Goal: Use online tool/utility: Utilize a website feature to perform a specific function

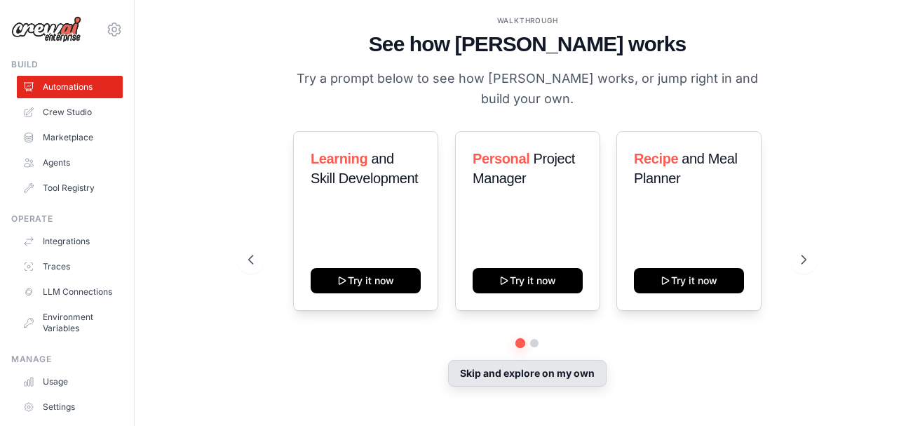
click at [570, 370] on button "Skip and explore on my own" at bounding box center [527, 373] width 159 height 27
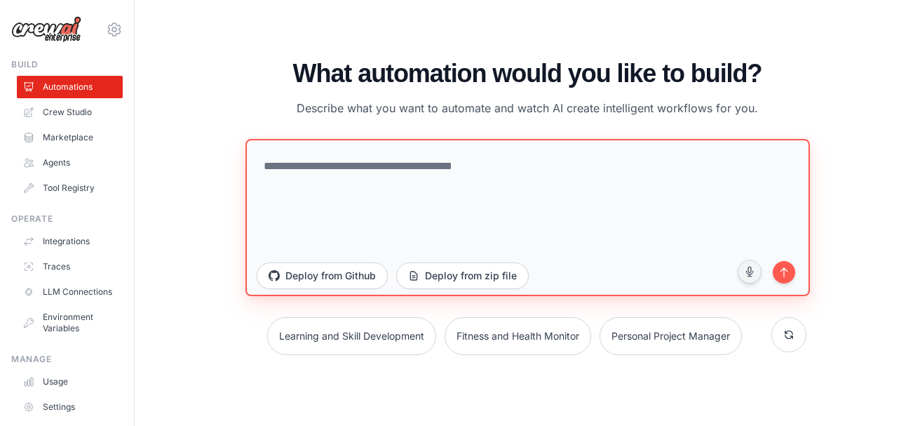
click at [484, 181] on textarea at bounding box center [528, 217] width 565 height 157
type textarea "*"
drag, startPoint x: 285, startPoint y: 167, endPoint x: 213, endPoint y: 165, distance: 73.0
click at [218, 166] on div "WALKTHROUGH See how [PERSON_NAME] works Try a prompt below to see how [PERSON_N…" at bounding box center [527, 213] width 741 height 398
click at [525, 164] on textarea "**********" at bounding box center [528, 217] width 565 height 157
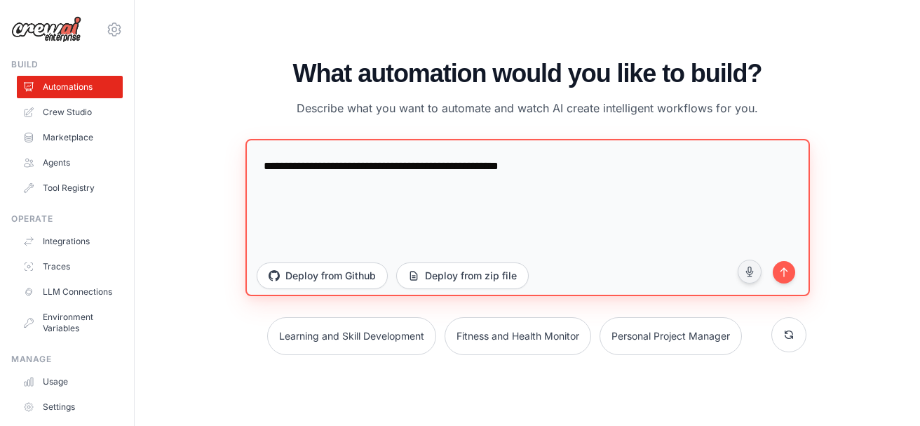
drag, startPoint x: 525, startPoint y: 166, endPoint x: 508, endPoint y: 171, distance: 17.7
click at [508, 171] on textarea "**********" at bounding box center [528, 217] width 565 height 157
click at [558, 171] on textarea "**********" at bounding box center [528, 217] width 565 height 157
type textarea "**********"
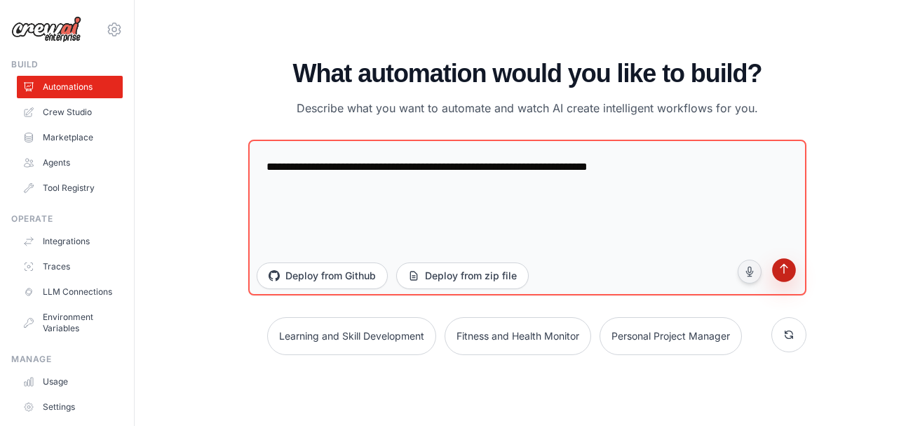
click at [782, 276] on icon "submit" at bounding box center [784, 270] width 13 height 13
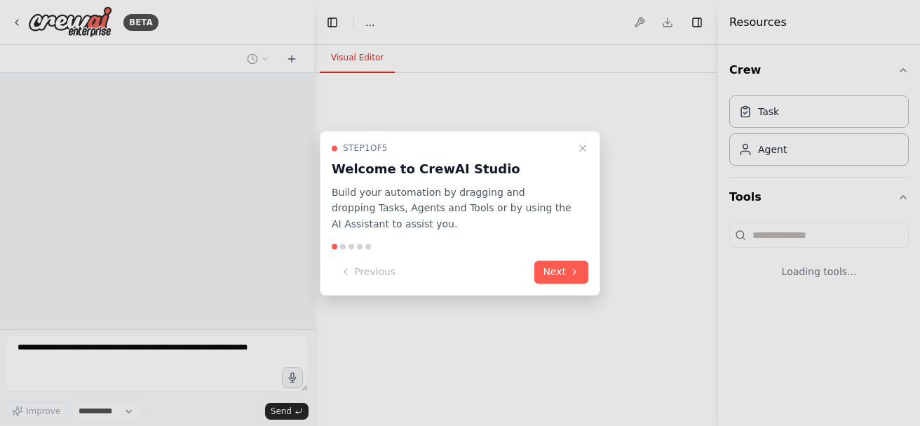
select select "****"
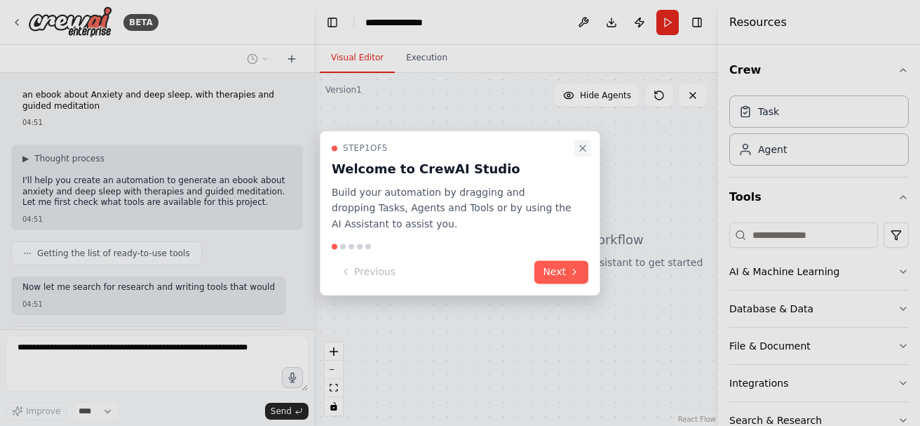
scroll to position [79, 0]
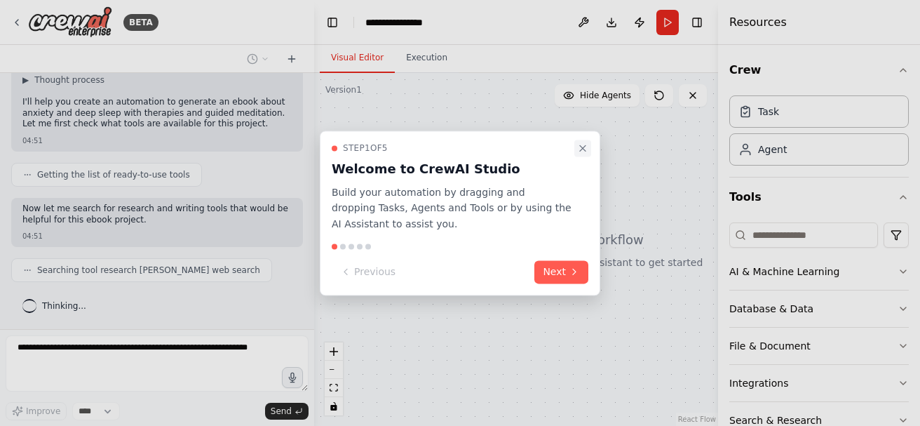
click at [585, 147] on icon "Close walkthrough" at bounding box center [582, 147] width 11 height 11
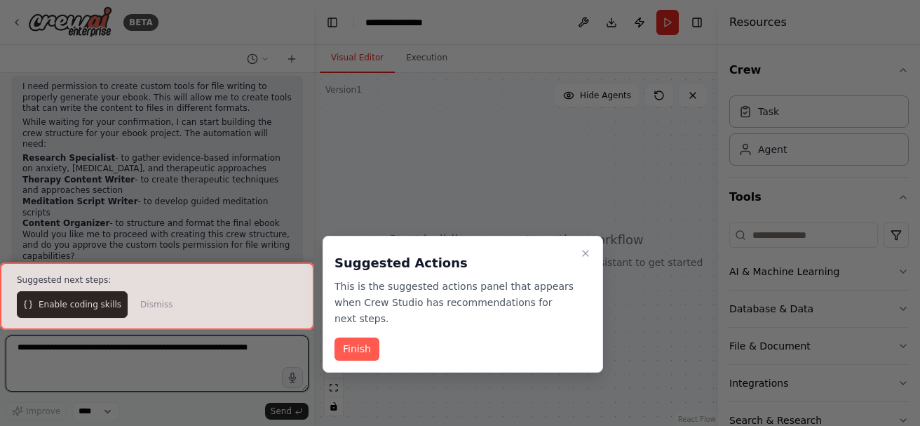
scroll to position [579, 0]
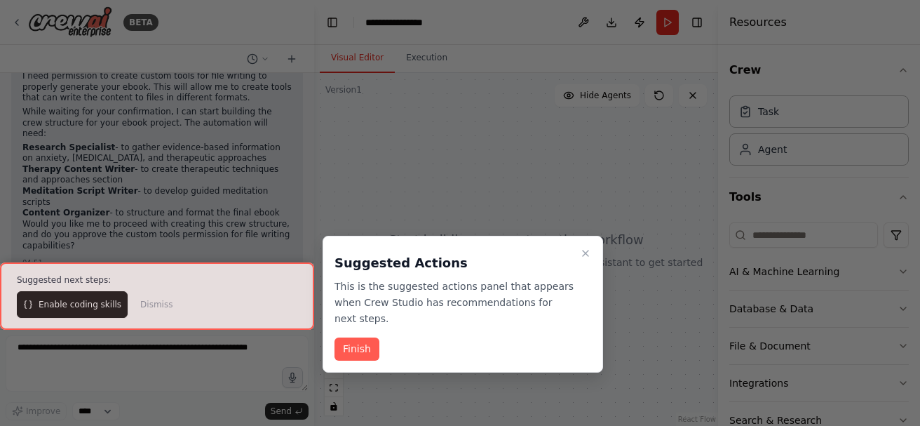
click at [355, 337] on button "Finish" at bounding box center [357, 348] width 45 height 23
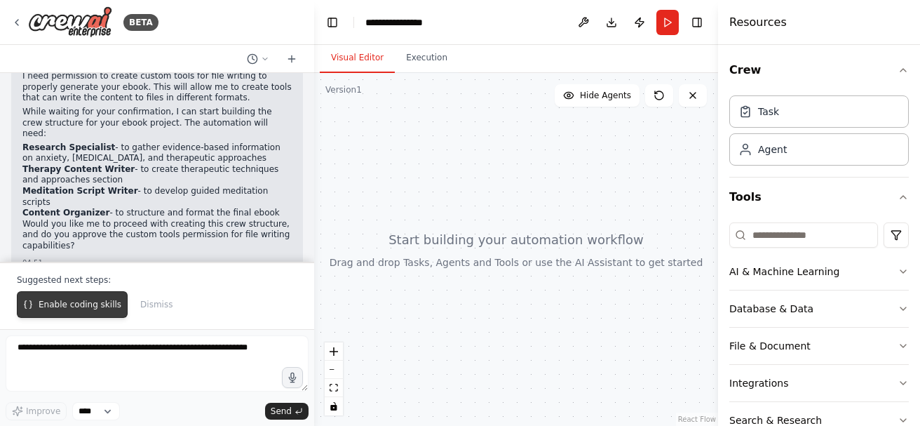
click at [51, 309] on span "Enable coding skills" at bounding box center [80, 304] width 83 height 11
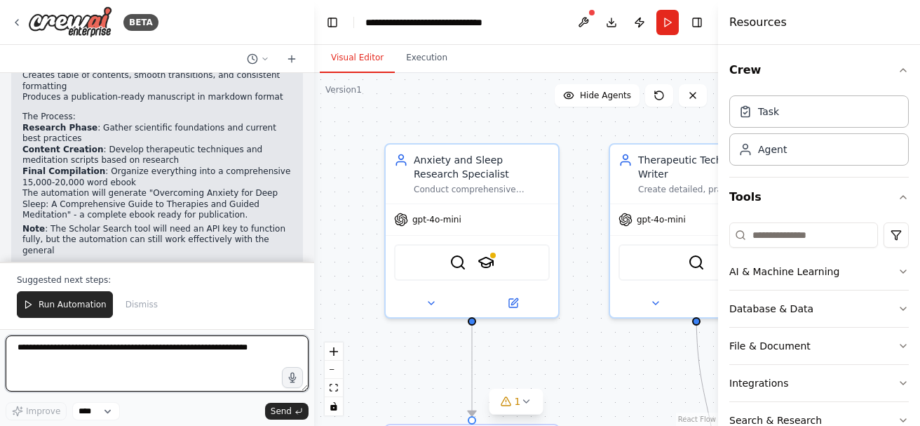
scroll to position [2443, 0]
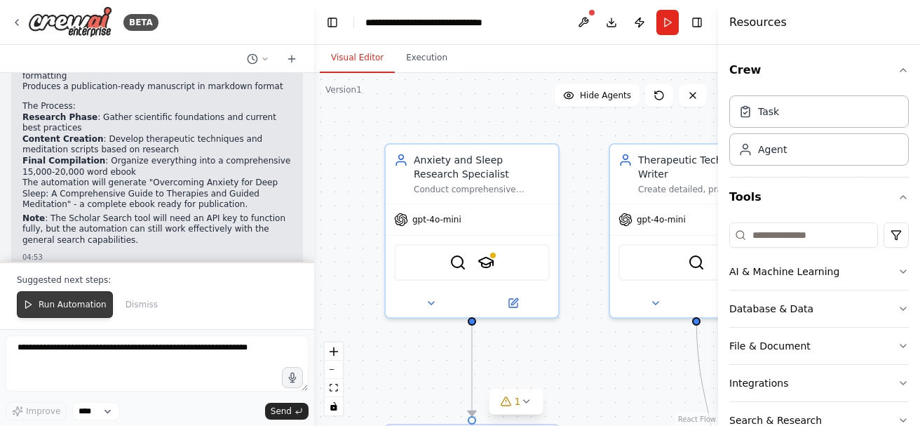
click at [69, 303] on span "Run Automation" at bounding box center [73, 304] width 68 height 11
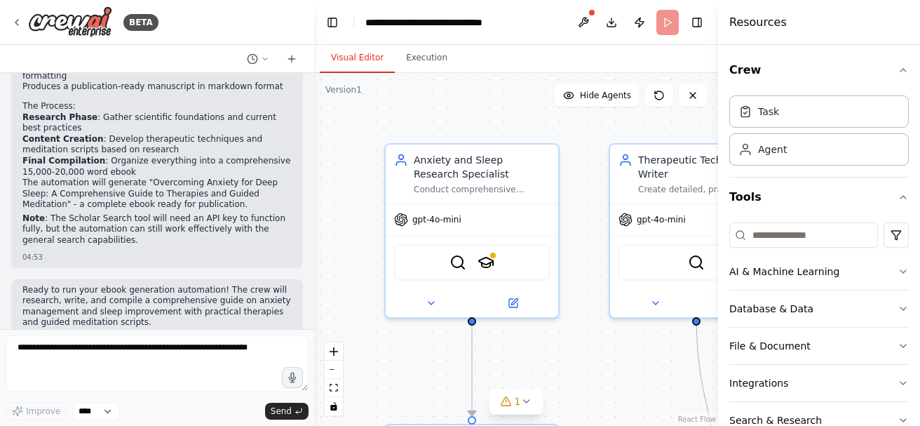
scroll to position [2376, 0]
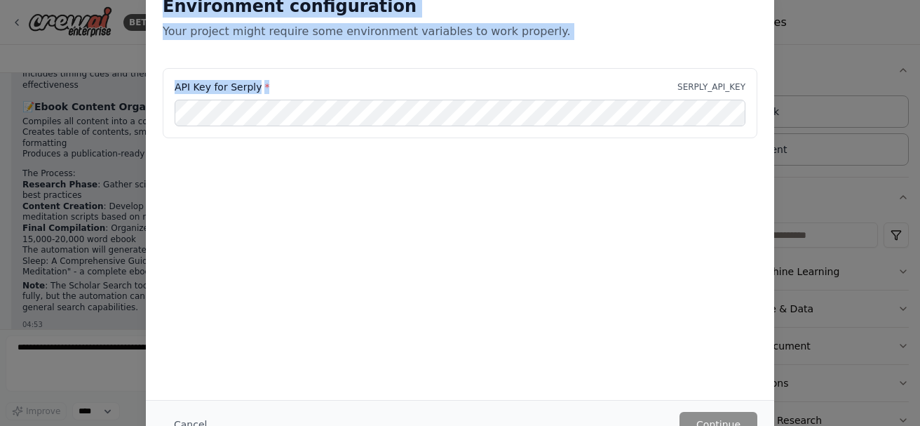
drag, startPoint x: 279, startPoint y: 88, endPoint x: 156, endPoint y: 4, distance: 149.4
click at [156, 4] on div "Environment configuration Your project might require some environment variables…" at bounding box center [460, 93] width 628 height 230
copy div "Environment configuration Your project might require some environment variables…"
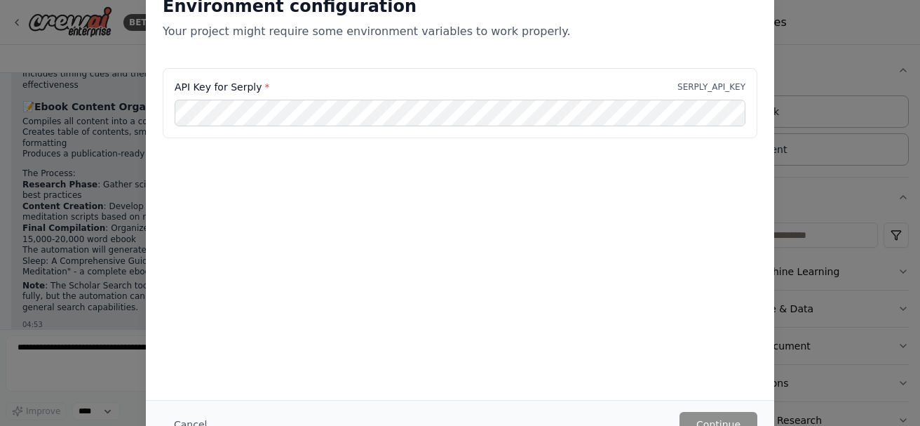
click at [65, 149] on div "Environment configuration Your project might require some environment variables…" at bounding box center [460, 213] width 920 height 426
click at [265, 183] on div "API Key for Serply * SERPLY_API_KEY" at bounding box center [460, 138] width 628 height 140
drag, startPoint x: 612, startPoint y: 78, endPoint x: 621, endPoint y: 81, distance: 9.1
click at [612, 81] on div "API Key for Serply * SERPLY_API_KEY" at bounding box center [460, 103] width 595 height 70
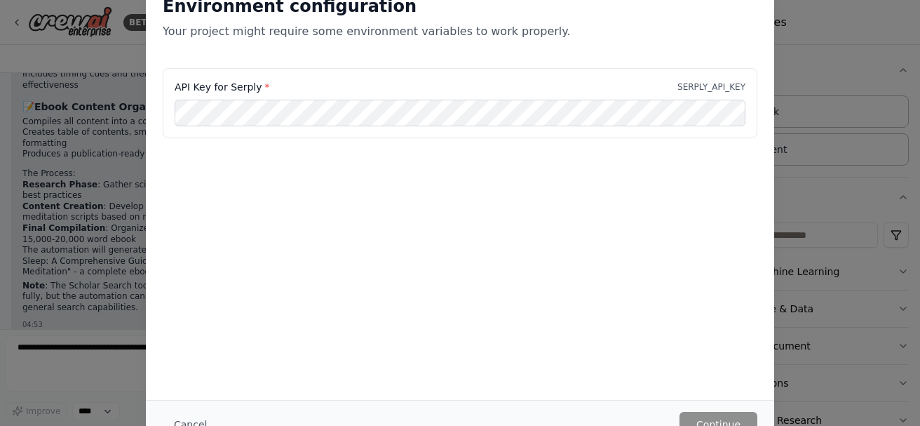
click at [852, 103] on div "Environment configuration Your project might require some environment variables…" at bounding box center [460, 213] width 920 height 426
click at [853, 105] on div "Environment configuration Your project might require some environment variables…" at bounding box center [460, 213] width 920 height 426
click at [99, 82] on div "Environment configuration Your project might require some environment variables…" at bounding box center [460, 213] width 920 height 426
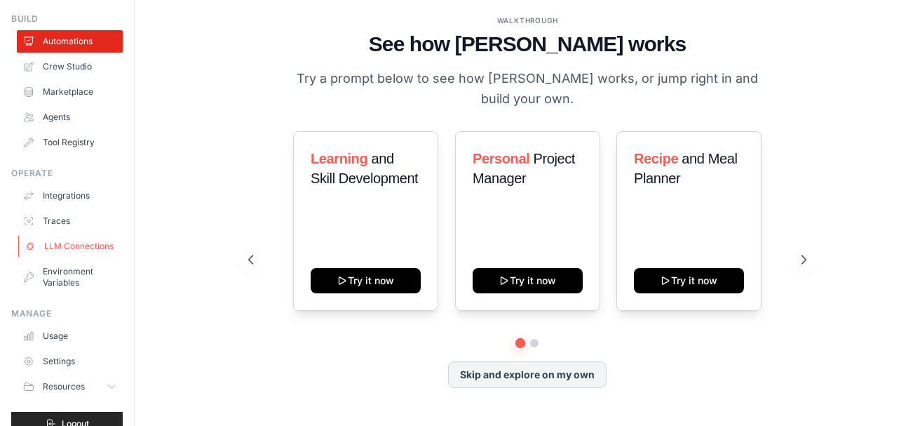
scroll to position [78, 0]
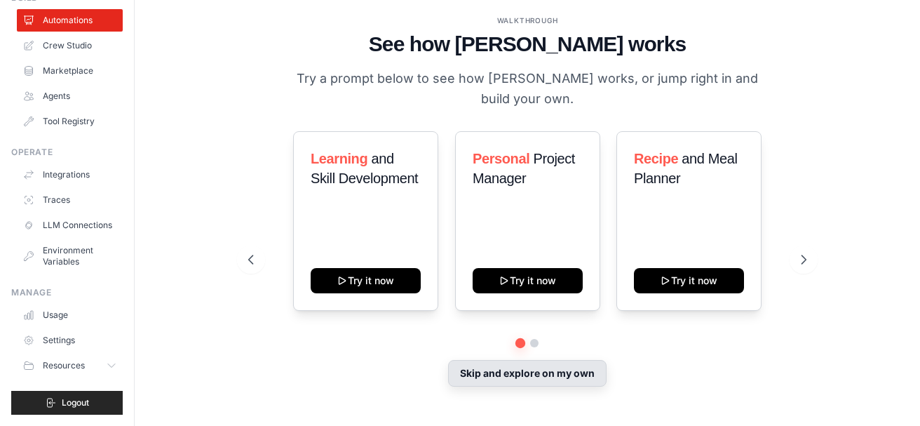
click at [543, 370] on button "Skip and explore on my own" at bounding box center [527, 373] width 159 height 27
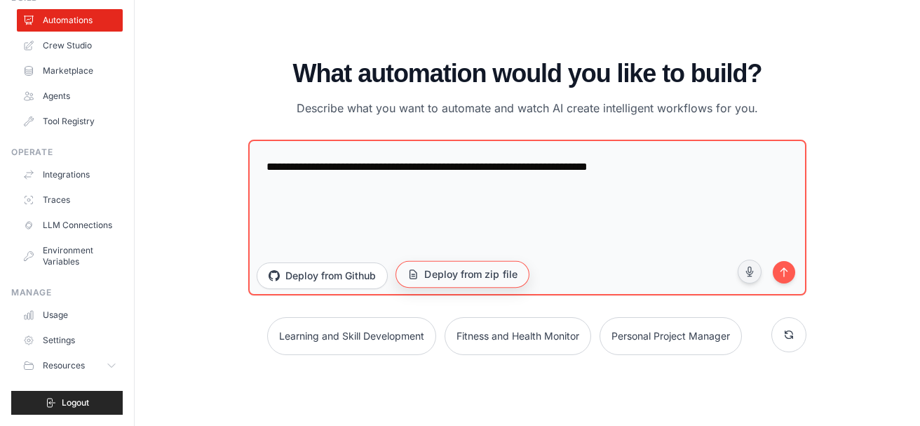
click at [440, 279] on button "Deploy from zip file" at bounding box center [463, 274] width 134 height 27
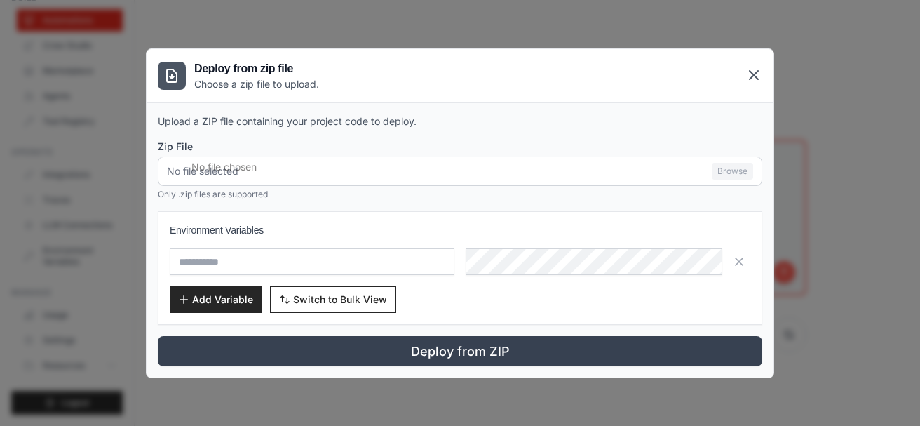
click at [759, 71] on icon at bounding box center [754, 75] width 17 height 17
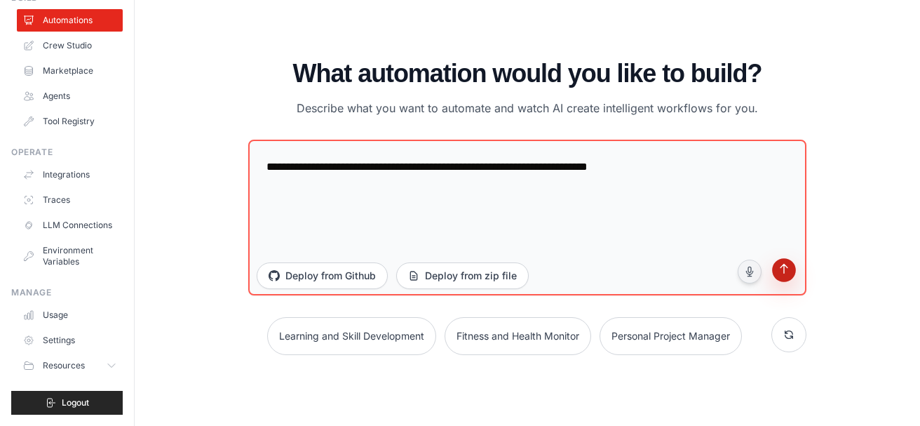
click at [779, 274] on icon "submit" at bounding box center [784, 270] width 13 height 13
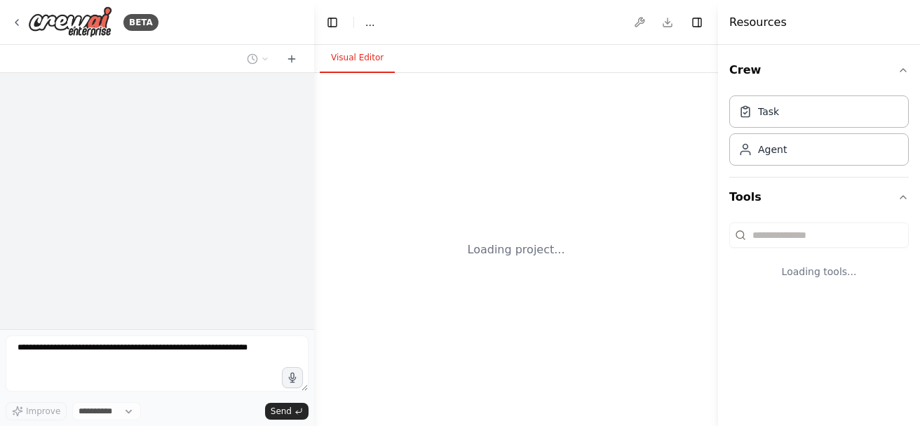
select select "****"
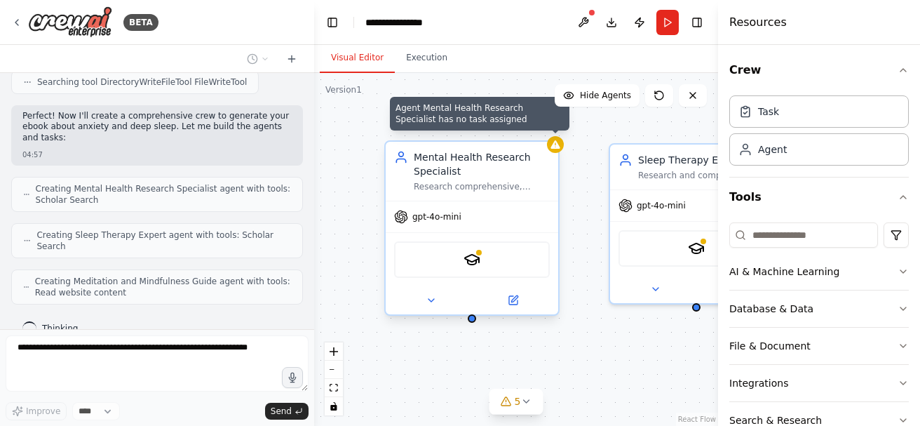
scroll to position [418, 0]
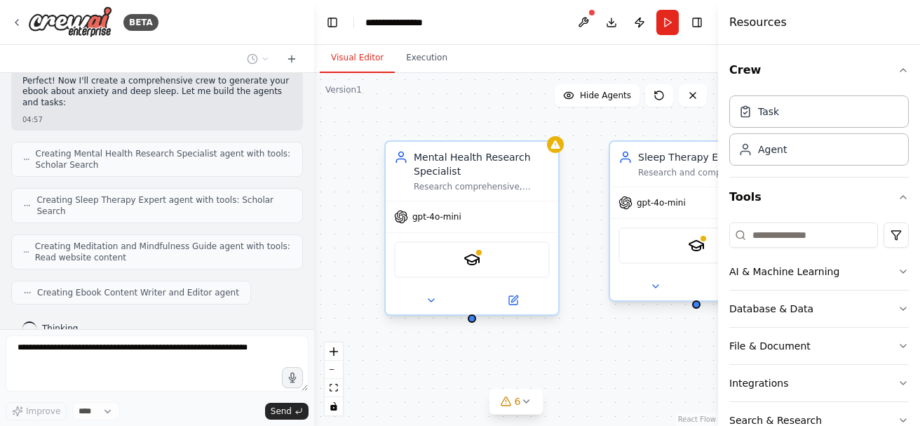
click at [699, 175] on div "Research and compile information about sleep hygiene, deep sleep techniques, sl…" at bounding box center [706, 172] width 136 height 11
click at [462, 268] on div "SerplyScholarSearchTool" at bounding box center [472, 259] width 156 height 36
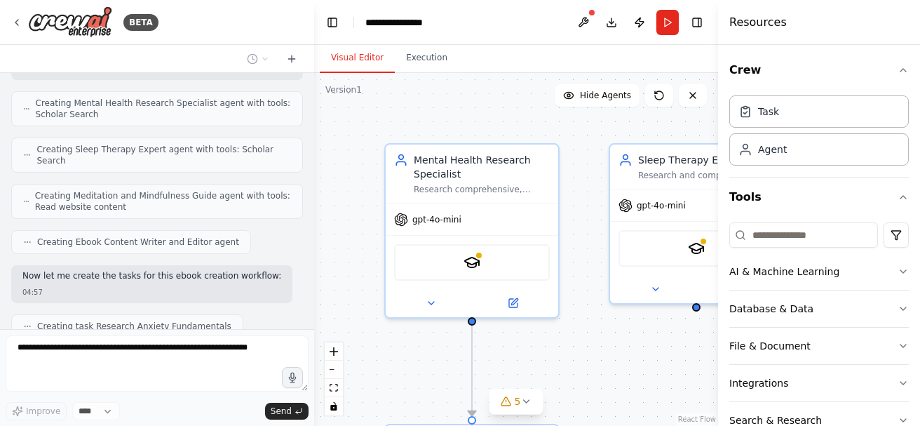
scroll to position [503, 0]
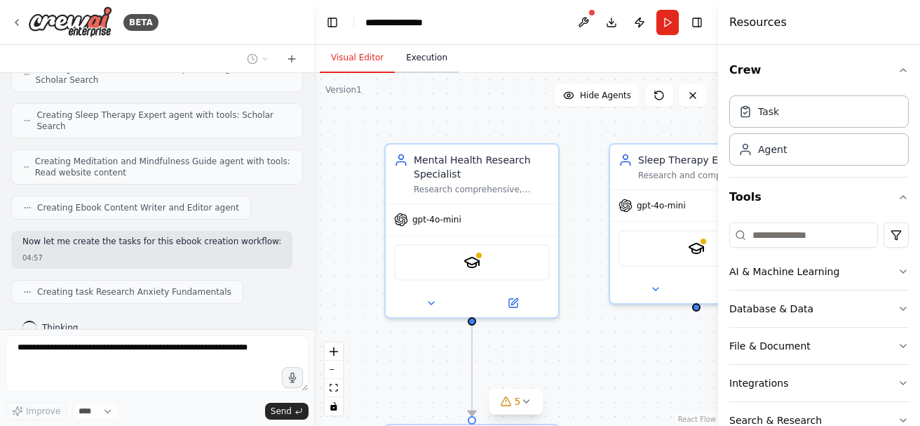
click at [402, 60] on button "Execution" at bounding box center [427, 57] width 64 height 29
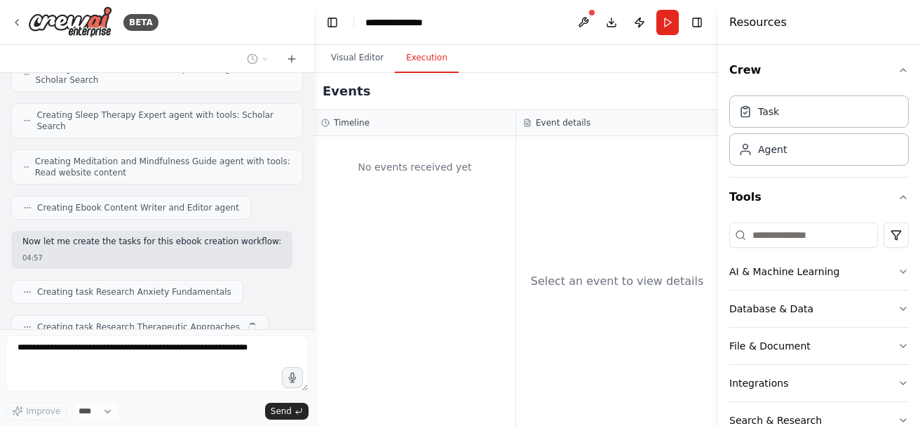
scroll to position [538, 0]
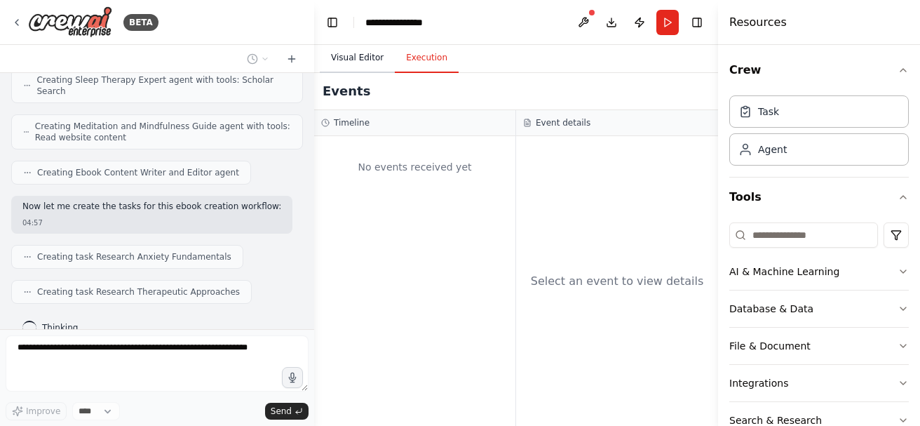
click at [365, 55] on button "Visual Editor" at bounding box center [357, 57] width 75 height 29
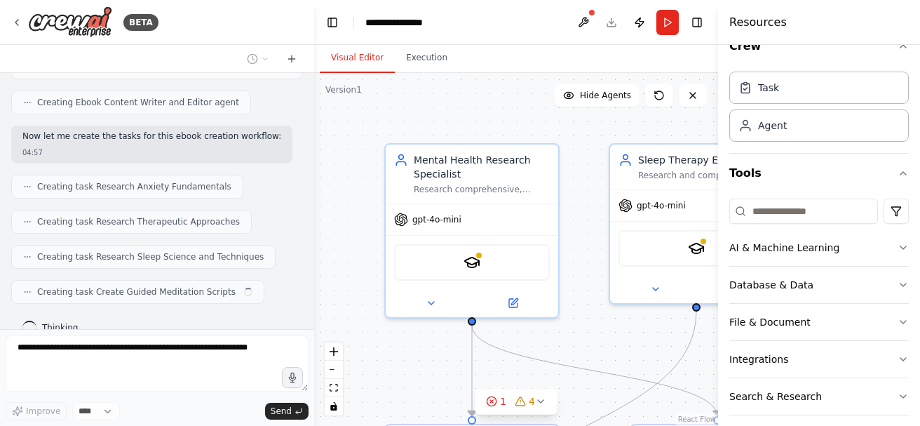
scroll to position [0, 0]
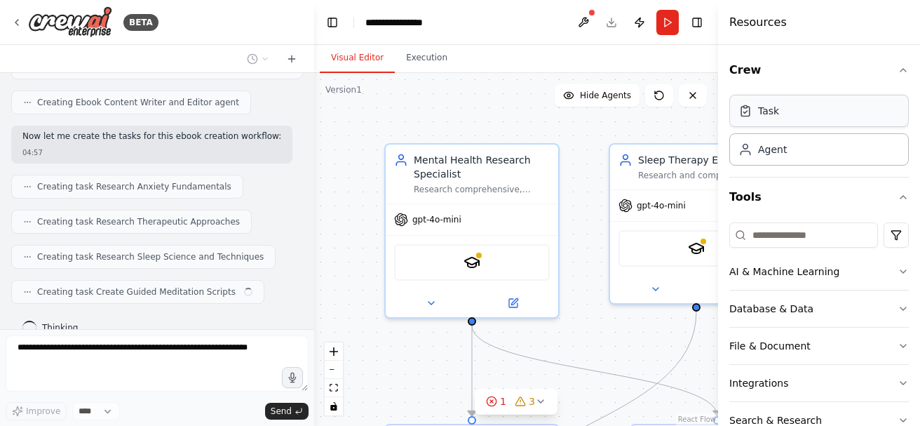
click at [798, 114] on div "Task" at bounding box center [819, 111] width 180 height 32
click at [742, 128] on div "Task Agent" at bounding box center [819, 128] width 180 height 76
click at [746, 116] on icon at bounding box center [745, 111] width 8 height 9
click at [748, 151] on icon at bounding box center [745, 153] width 9 height 4
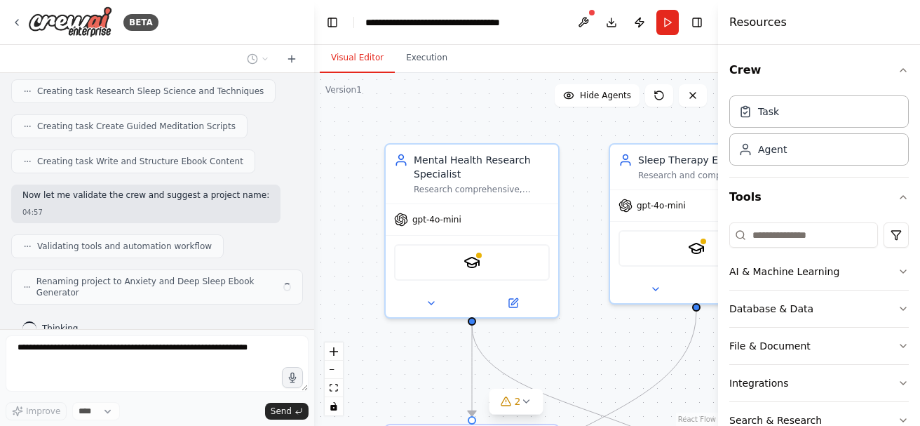
scroll to position [762, 0]
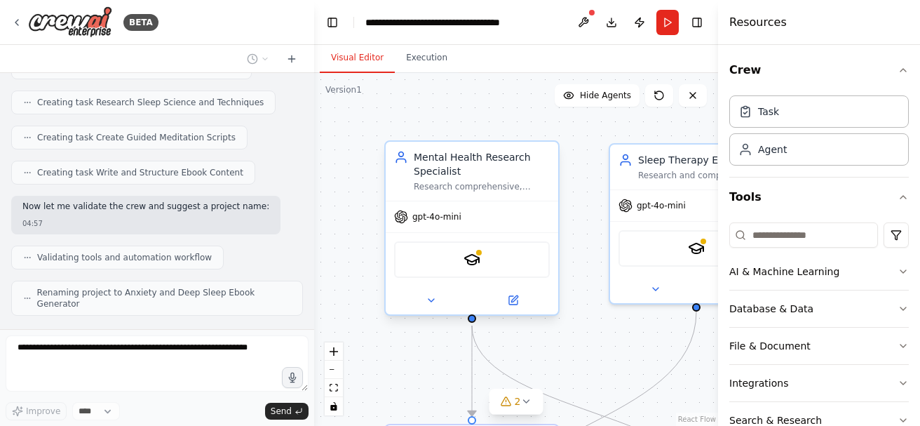
drag, startPoint x: 433, startPoint y: 265, endPoint x: 422, endPoint y: 244, distance: 23.8
click at [433, 264] on div "SerplyScholarSearchTool" at bounding box center [472, 259] width 156 height 36
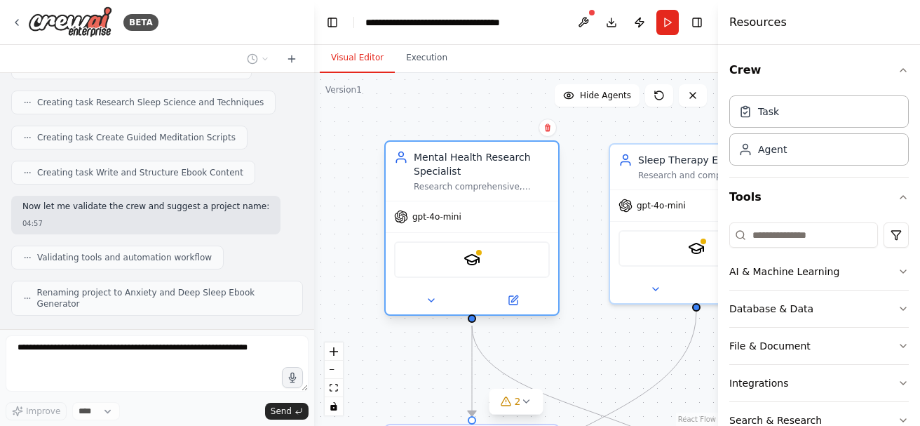
click at [407, 222] on icon at bounding box center [401, 217] width 14 height 14
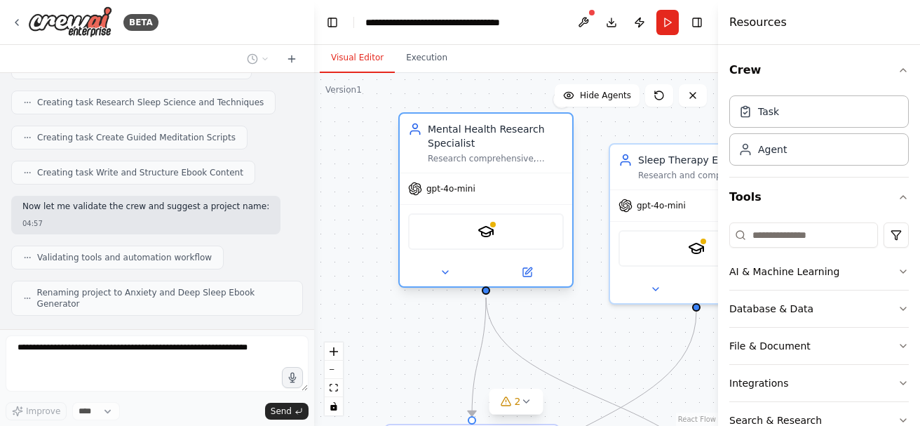
drag, startPoint x: 436, startPoint y: 257, endPoint x: 410, endPoint y: 222, distance: 44.6
click at [416, 225] on div "SerplyScholarSearchTool" at bounding box center [486, 231] width 156 height 36
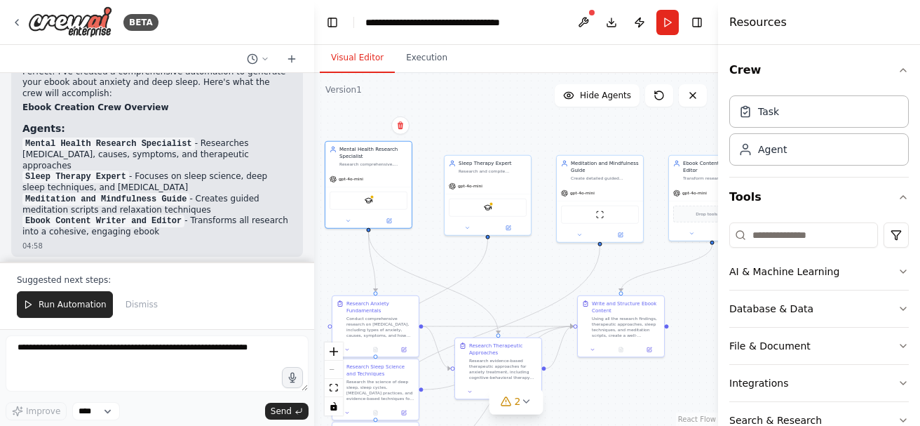
drag, startPoint x: 527, startPoint y: 311, endPoint x: 413, endPoint y: 261, distance: 125.0
click at [413, 261] on div ".deletable-edge-delete-btn { width: 20px; height: 20px; border: 0px solid #ffff…" at bounding box center [516, 249] width 404 height 353
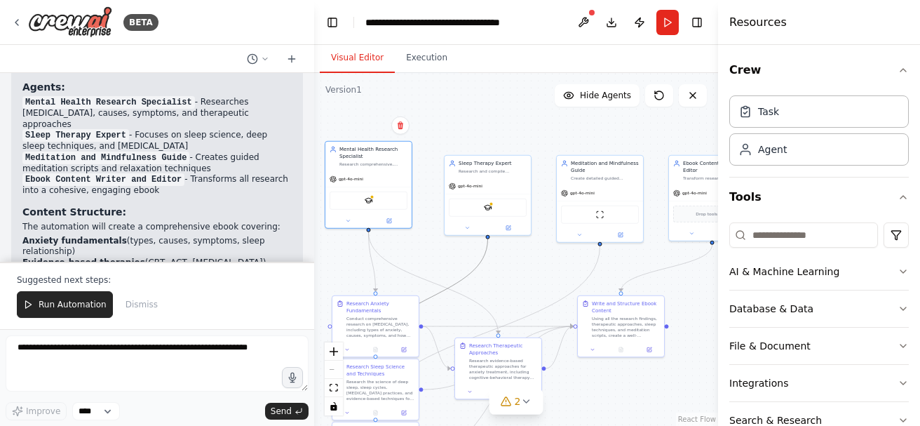
drag, startPoint x: 472, startPoint y: 276, endPoint x: 441, endPoint y: 253, distance: 38.6
click at [441, 253] on div ".deletable-edge-delete-btn { width: 20px; height: 20px; border: 0px solid #ffff…" at bounding box center [516, 249] width 404 height 353
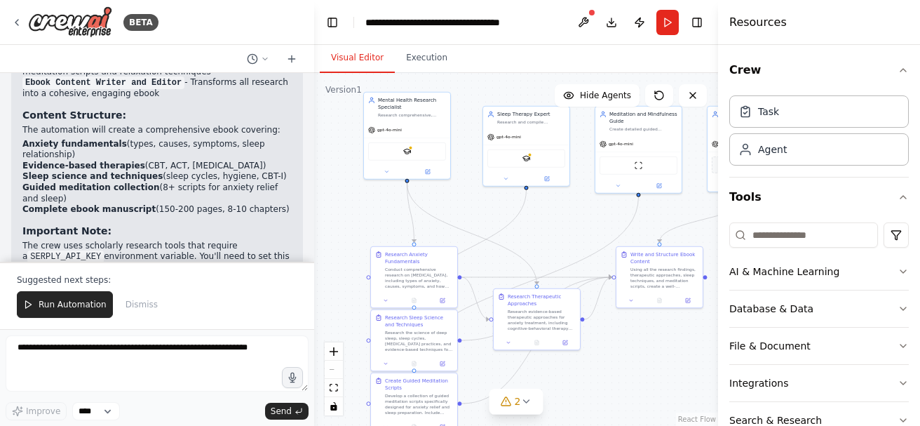
drag, startPoint x: 517, startPoint y: 276, endPoint x: 557, endPoint y: 227, distance: 63.3
click at [557, 227] on div ".deletable-edge-delete-btn { width: 20px; height: 20px; border: 0px solid #ffff…" at bounding box center [516, 249] width 404 height 353
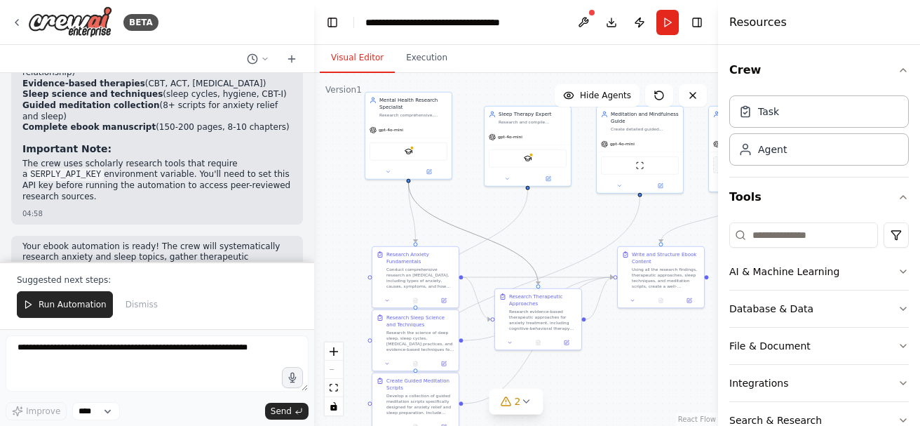
scroll to position [1260, 0]
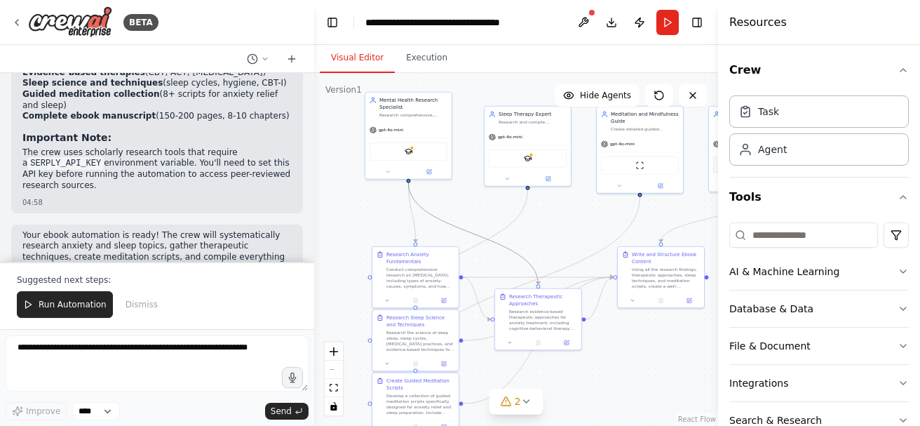
drag, startPoint x: 530, startPoint y: 263, endPoint x: 532, endPoint y: 243, distance: 19.8
click at [532, 243] on div ".deletable-edge-delete-btn { width: 20px; height: 20px; border: 0px solid #ffff…" at bounding box center [516, 249] width 404 height 353
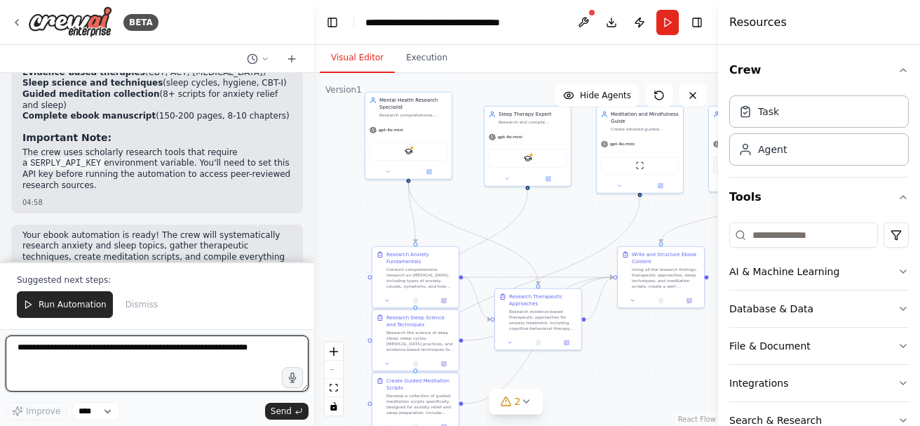
click at [102, 347] on textarea at bounding box center [157, 363] width 303 height 56
type textarea "*"
type textarea "**********"
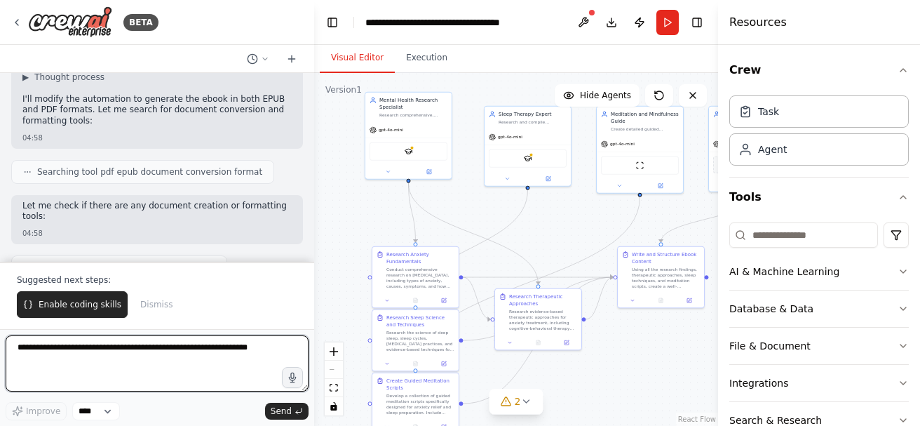
scroll to position [1586, 0]
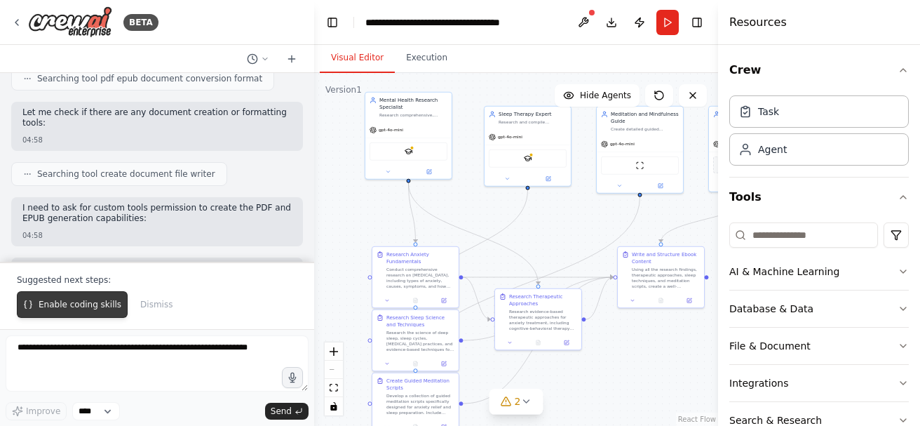
click at [93, 305] on span "Enable coding skills" at bounding box center [80, 304] width 83 height 11
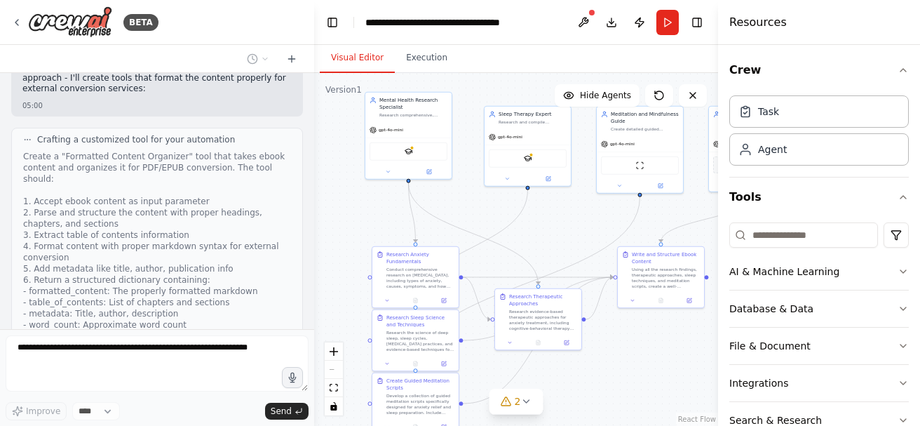
scroll to position [2428, 0]
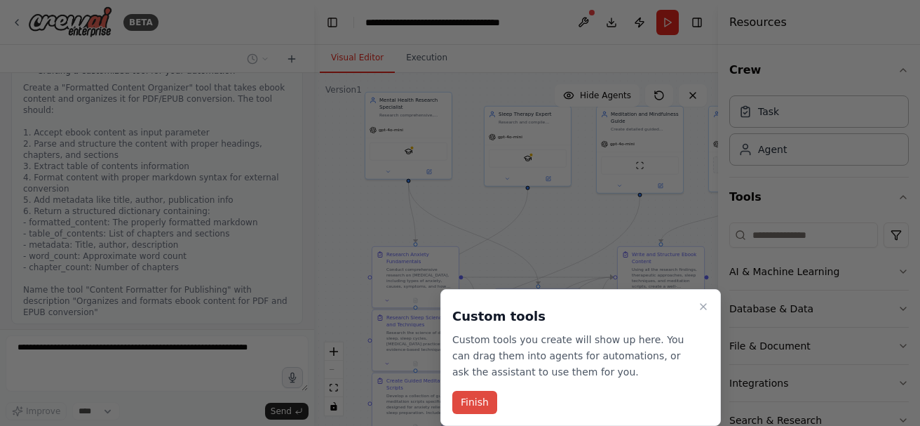
click at [484, 403] on button "Finish" at bounding box center [474, 402] width 45 height 23
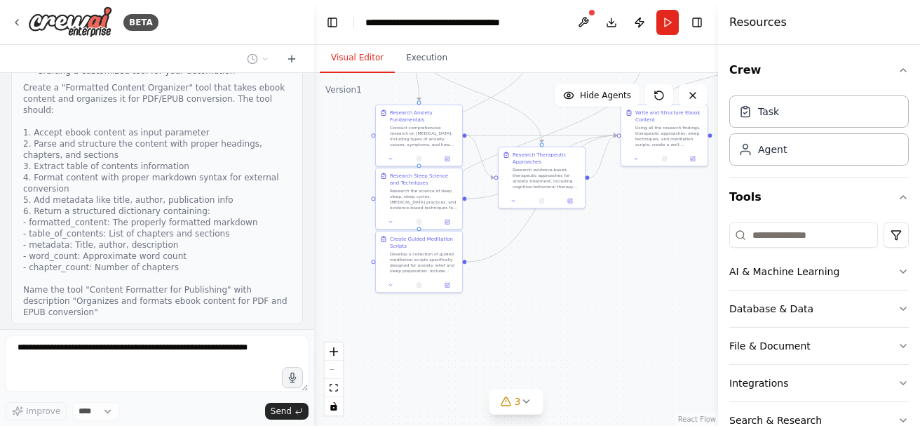
drag, startPoint x: 581, startPoint y: 383, endPoint x: 580, endPoint y: 217, distance: 165.5
click at [580, 217] on div ".deletable-edge-delete-btn { width: 20px; height: 20px; border: 0px solid #ffff…" at bounding box center [516, 249] width 404 height 353
drag, startPoint x: 579, startPoint y: 281, endPoint x: 590, endPoint y: 316, distance: 36.2
click at [593, 330] on div ".deletable-edge-delete-btn { width: 20px; height: 20px; border: 0px solid #ffff…" at bounding box center [516, 249] width 404 height 353
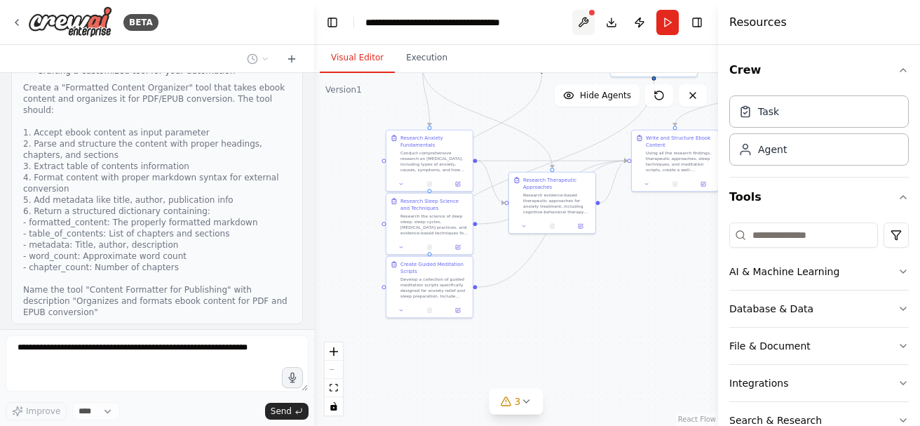
click at [585, 24] on button at bounding box center [583, 22] width 22 height 25
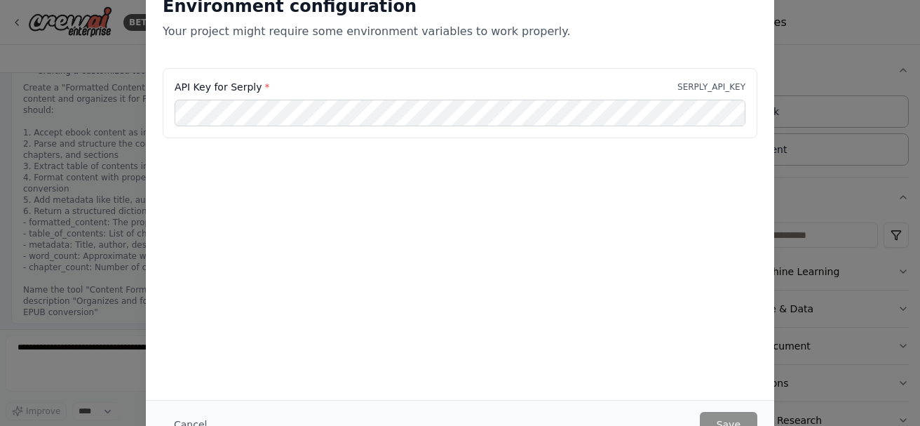
click at [804, 112] on div "Environment configuration Your project might require some environment variables…" at bounding box center [460, 213] width 920 height 426
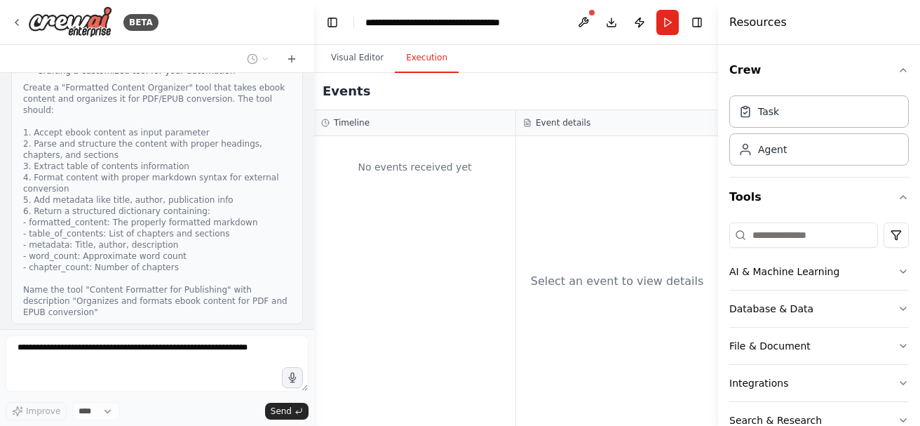
click at [428, 67] on button "Execution" at bounding box center [427, 57] width 64 height 29
